Goal: Information Seeking & Learning: Understand process/instructions

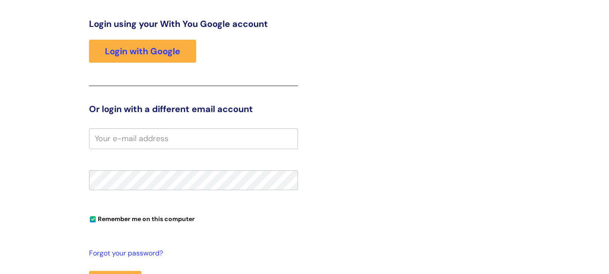
scroll to position [67, 0]
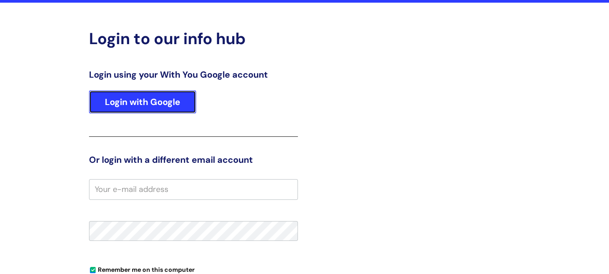
click at [167, 110] on link "Login with Google" at bounding box center [142, 101] width 107 height 23
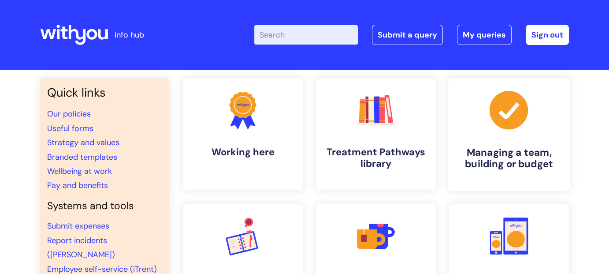
click at [498, 145] on link ".cls-1{fill:#a53144;stroke-width:0px;} Managing a team, building or budget" at bounding box center [509, 134] width 122 height 113
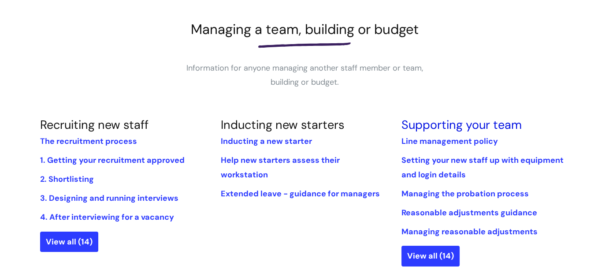
scroll to position [132, 0]
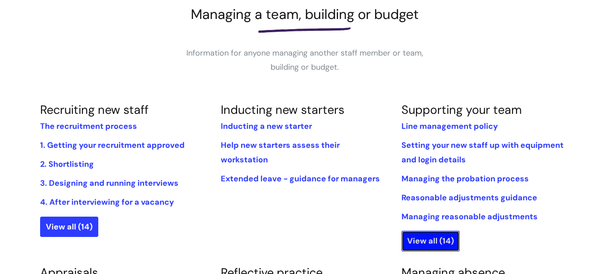
click at [434, 237] on link "View all (14)" at bounding box center [430, 240] width 58 height 20
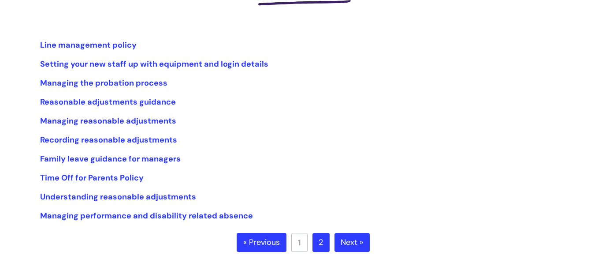
scroll to position [132, 0]
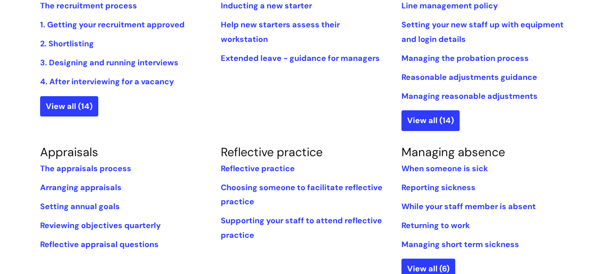
scroll to position [264, 0]
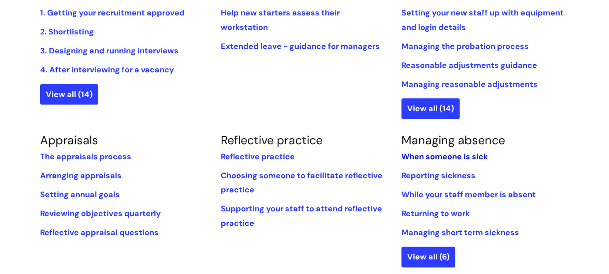
click at [448, 157] on link "When someone is sick" at bounding box center [444, 156] width 86 height 11
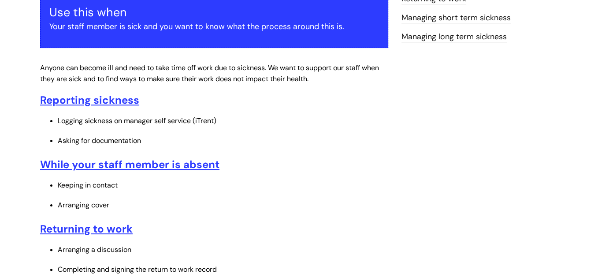
scroll to position [176, 0]
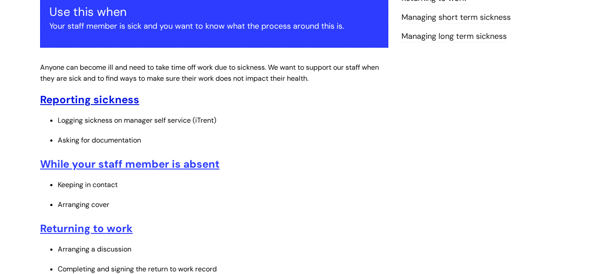
click at [103, 98] on u "Reporting sickness" at bounding box center [89, 100] width 99 height 14
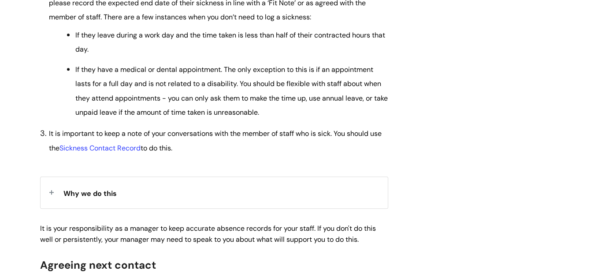
scroll to position [485, 0]
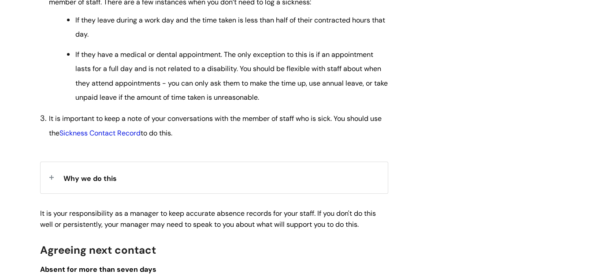
click at [141, 134] on link "Sickness Contact Record" at bounding box center [99, 132] width 81 height 9
